Goal: Find specific page/section: Find specific page/section

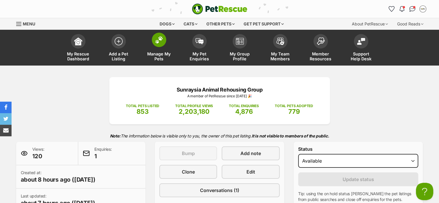
click at [159, 44] on span at bounding box center [159, 40] width 14 height 14
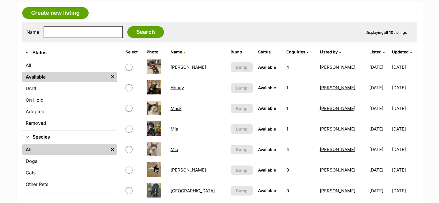
scroll to position [108, 0]
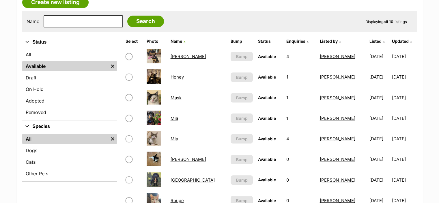
click at [177, 116] on link "Mia" at bounding box center [175, 117] width 8 height 5
